Goal: Task Accomplishment & Management: Use online tool/utility

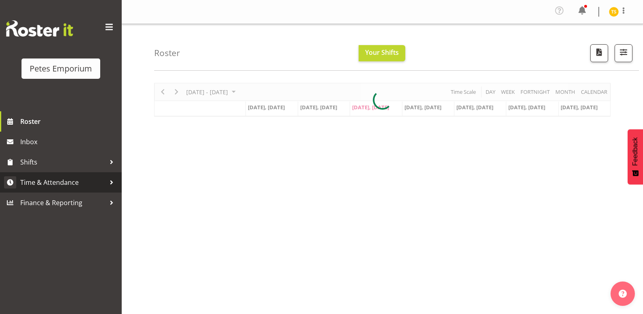
click at [23, 185] on span "Time & Attendance" at bounding box center [62, 182] width 85 height 12
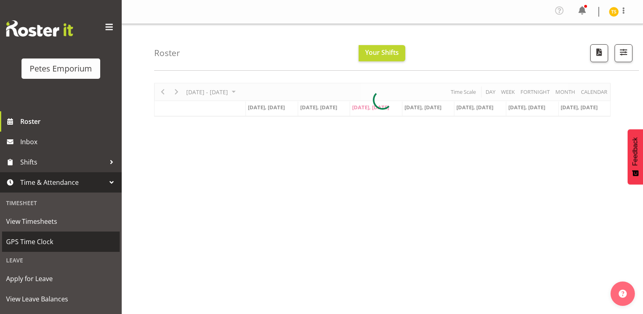
click at [39, 247] on span "GPS Time Clock" at bounding box center [61, 241] width 110 height 12
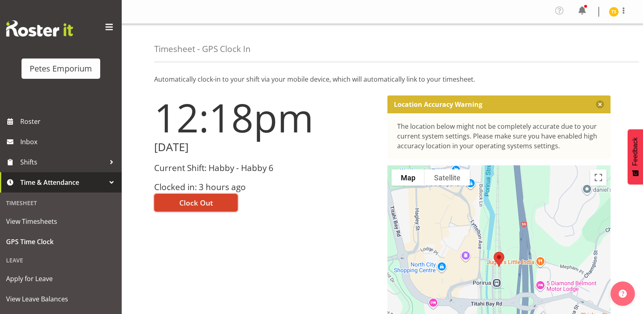
click at [165, 202] on button "Clock Out" at bounding box center [196, 202] width 84 height 18
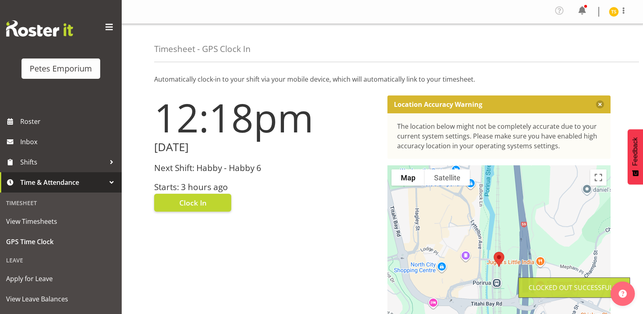
click at [612, 10] on img at bounding box center [614, 12] width 10 height 10
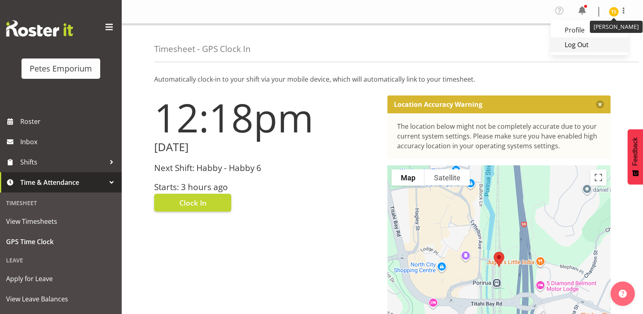
click at [589, 41] on link "Log Out" at bounding box center [589, 44] width 78 height 15
